Goal: Task Accomplishment & Management: Manage account settings

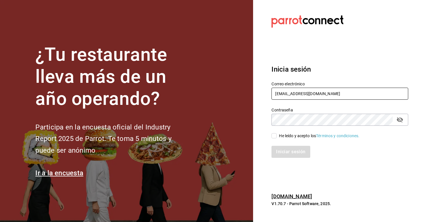
type input "[EMAIL_ADDRESS][DOMAIN_NAME]"
click at [274, 137] on input "He leído y acepto los Términos y condiciones." at bounding box center [273, 135] width 5 height 5
checkbox input "true"
click at [288, 150] on button "Iniciar sesión" at bounding box center [290, 152] width 39 height 12
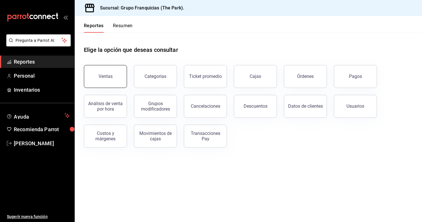
click at [106, 76] on div "Ventas" at bounding box center [105, 76] width 14 height 5
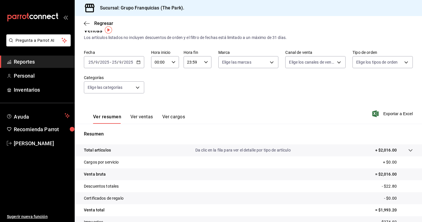
scroll to position [10, 0]
click at [32, 61] on span "Reportes" at bounding box center [42, 62] width 56 height 8
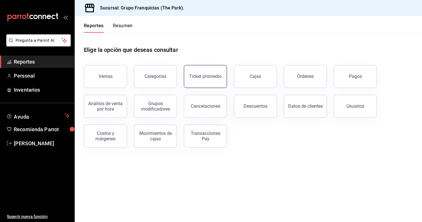
click at [216, 81] on button "Ticket promedio" at bounding box center [205, 76] width 43 height 23
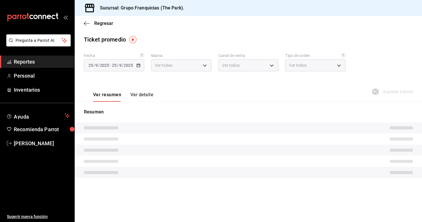
type input "a2d26314-9387-4ed7-8ce3-b9919735310c"
type input "PARROT,UBER_EATS,RAPPI,DIDI_FOOD,ONLINE"
type input "1085991d-daf4-4fc5-a498-23f206286e40,44df1540-48df-4ada-94dc-191ed170f698,2ac05…"
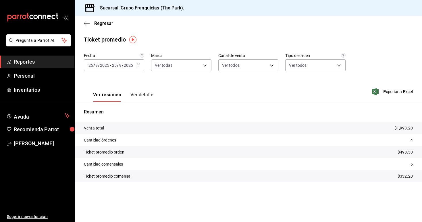
click at [90, 27] on div "Regresar" at bounding box center [248, 23] width 347 height 15
click at [83, 24] on div "Regresar" at bounding box center [248, 23] width 347 height 15
click at [92, 24] on span "Regresar" at bounding box center [98, 23] width 29 height 5
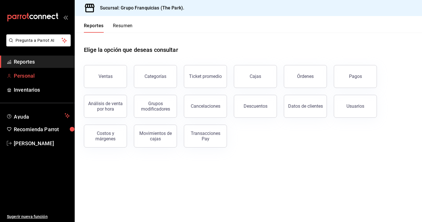
click at [26, 77] on span "Personal" at bounding box center [42, 76] width 56 height 8
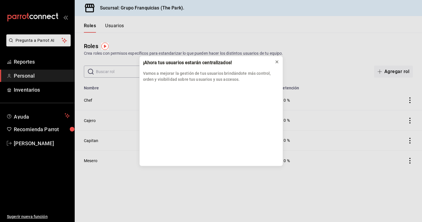
click at [274, 62] on icon at bounding box center [276, 62] width 5 height 5
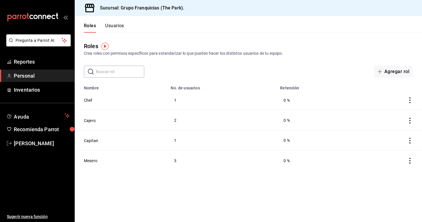
click at [116, 31] on button "Usuarios" at bounding box center [114, 28] width 19 height 10
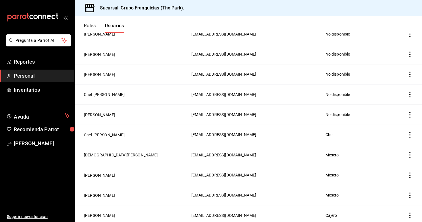
scroll to position [148, 0]
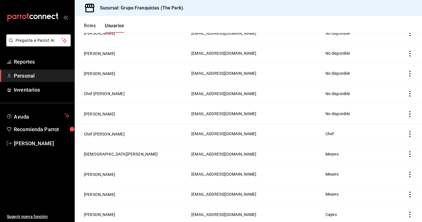
click at [412, 176] on icon "actions" at bounding box center [410, 175] width 6 height 6
click at [89, 176] on div at bounding box center [211, 111] width 422 height 222
click at [102, 175] on button "Rafel Collin" at bounding box center [99, 175] width 31 height 6
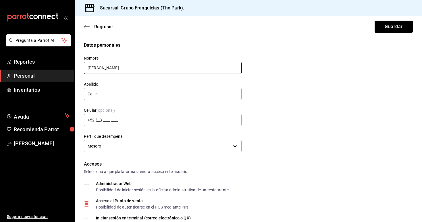
click at [94, 67] on input "Rafel" at bounding box center [163, 68] width 158 height 12
type input "Rafael"
click at [266, 92] on div "Datos personales Nombre Rafael Apellido Collin Celular (opcional) +52 (__) ____…" at bounding box center [248, 98] width 329 height 112
type input "Colin"
click at [274, 150] on div "Datos personales Nombre Rafael Apellido Colin Celular (opcional) +52 (__) ____-…" at bounding box center [248, 98] width 329 height 112
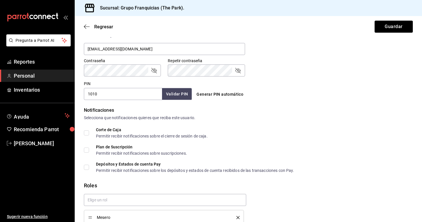
scroll to position [230, 0]
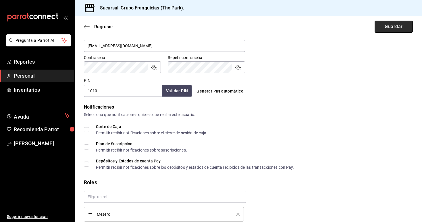
click at [384, 31] on button "Guardar" at bounding box center [393, 27] width 38 height 12
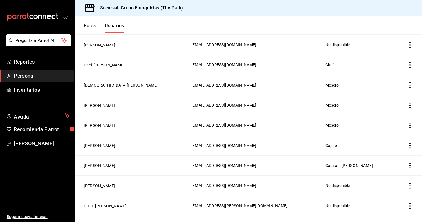
scroll to position [218, 0]
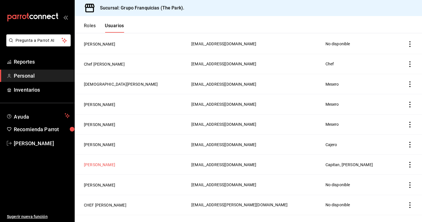
click at [99, 166] on button "Andrés Aguillon" at bounding box center [99, 165] width 31 height 6
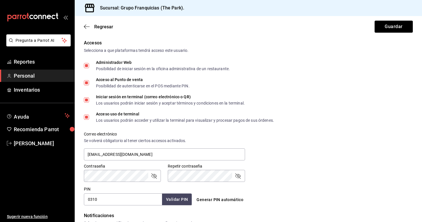
scroll to position [130, 0]
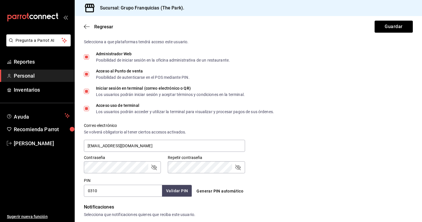
click at [122, 191] on input "0310" at bounding box center [123, 191] width 78 height 12
type input "0309"
click at [172, 193] on button "Validar PIN" at bounding box center [176, 191] width 30 height 12
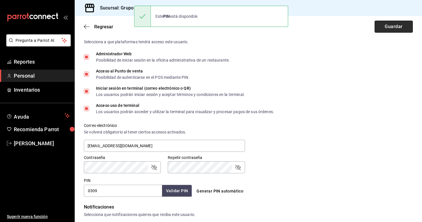
click at [396, 28] on button "Guardar" at bounding box center [393, 27] width 38 height 12
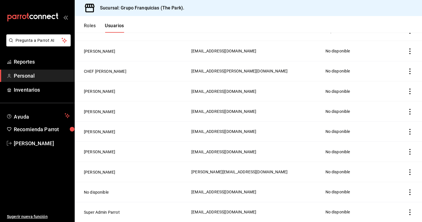
scroll to position [352, 0]
click at [28, 62] on span "Reportes" at bounding box center [42, 62] width 56 height 8
